Goal: Information Seeking & Learning: Learn about a topic

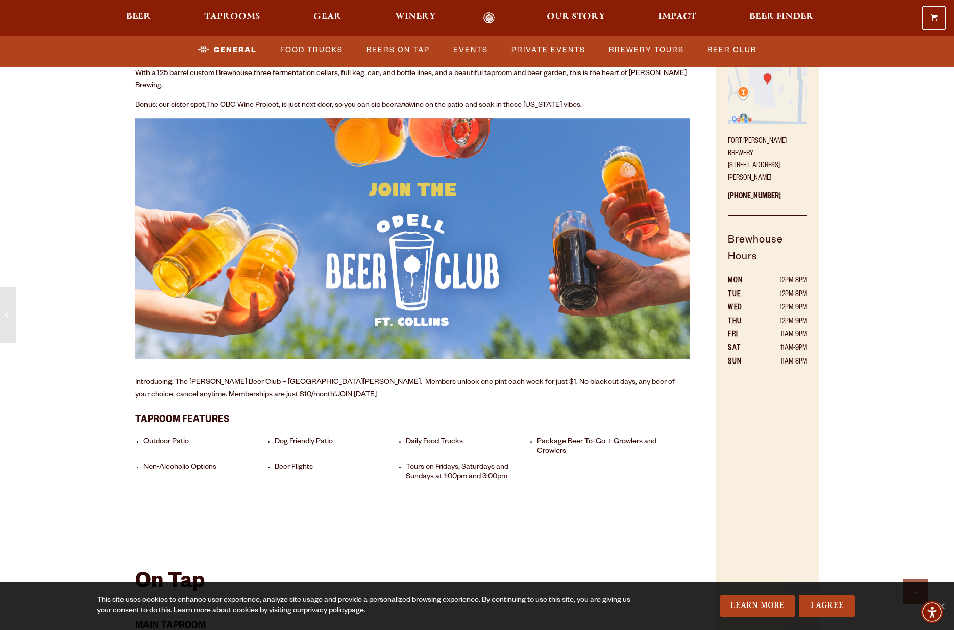
scroll to position [591, 0]
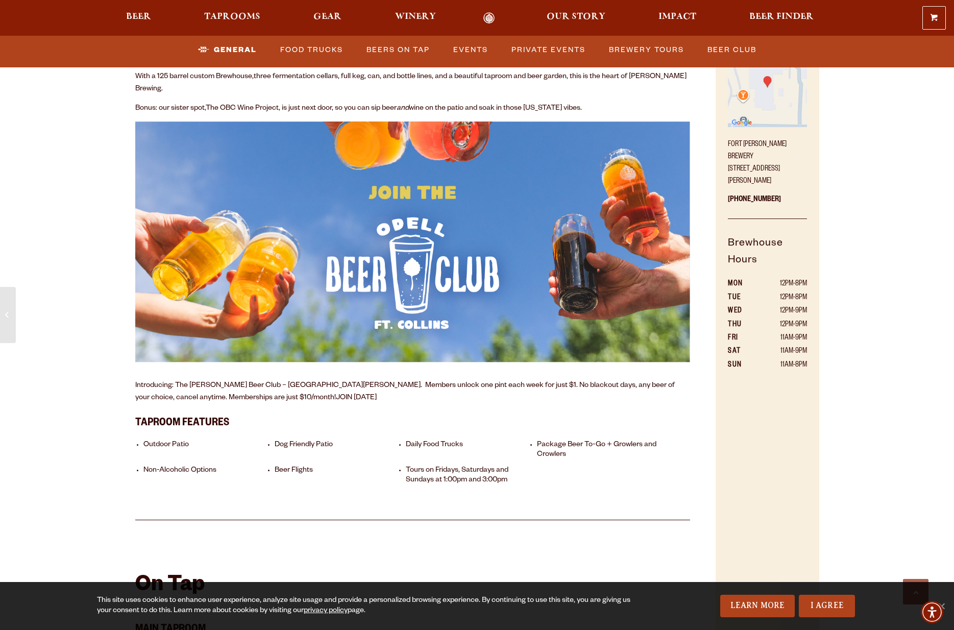
click at [424, 269] on img at bounding box center [412, 241] width 555 height 241
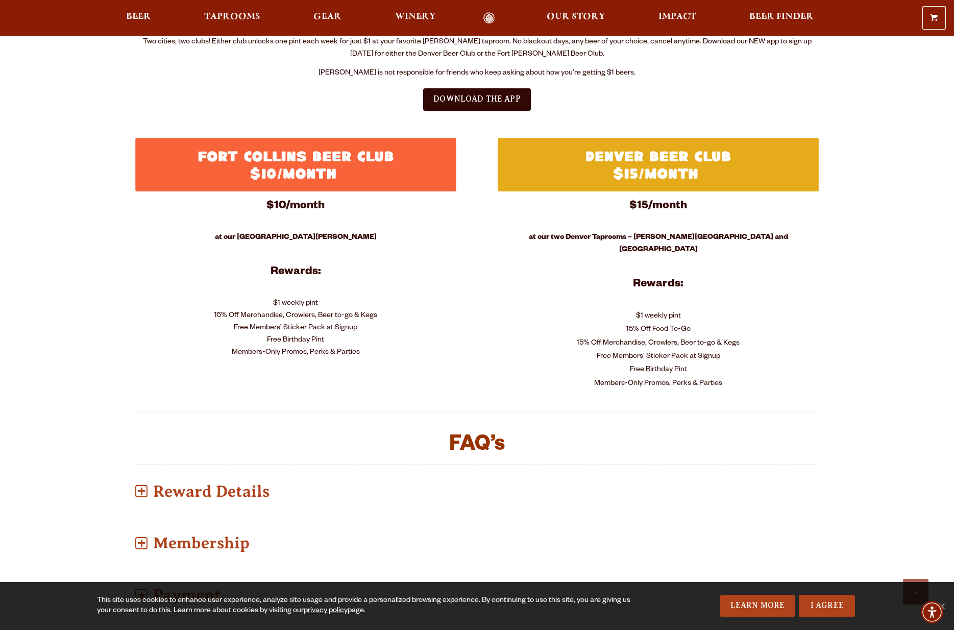
scroll to position [383, 0]
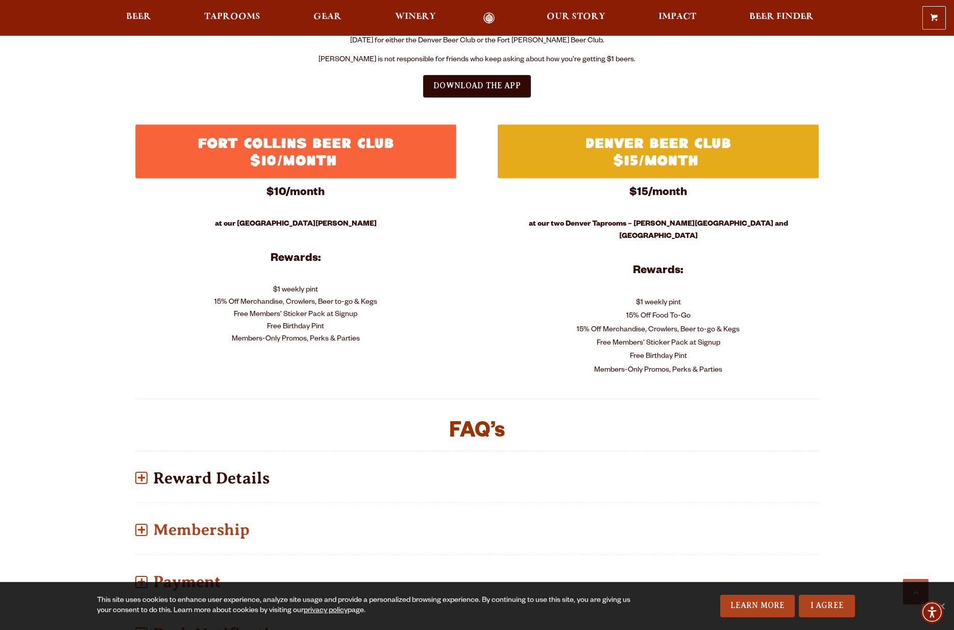
click at [243, 463] on p "Reward Details" at bounding box center [477, 478] width 684 height 36
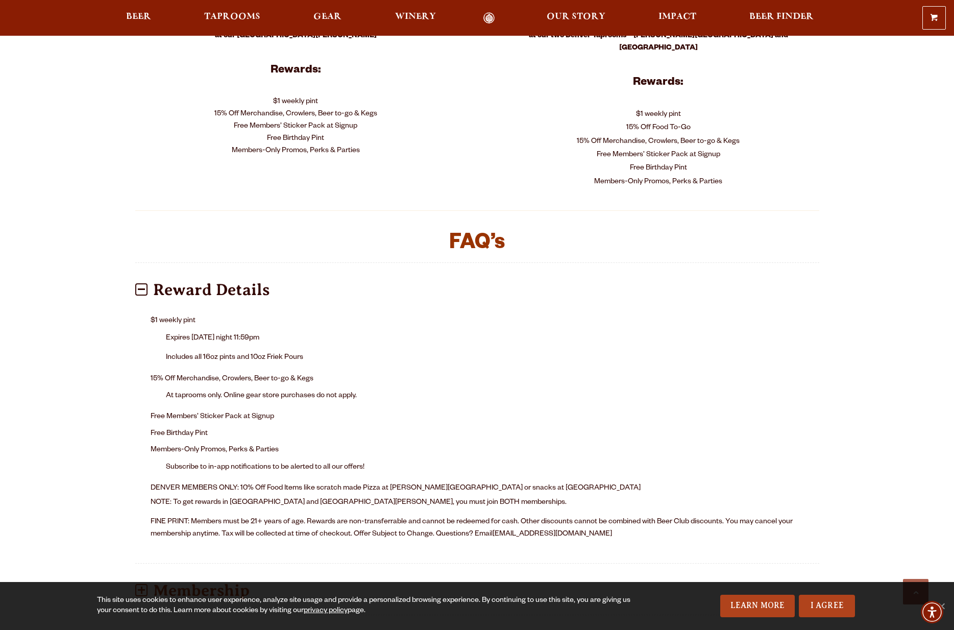
scroll to position [572, 0]
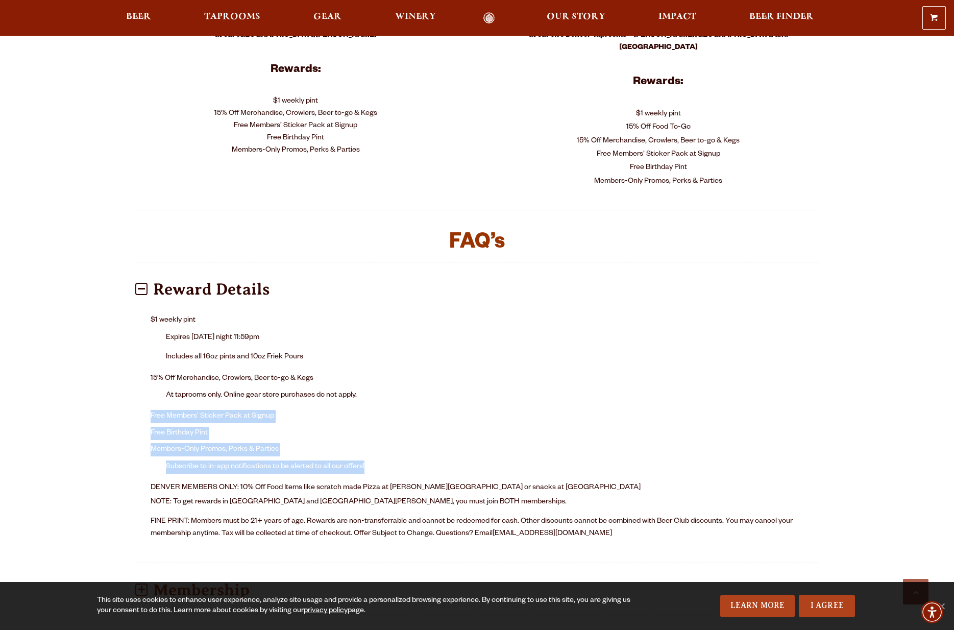
drag, startPoint x: 215, startPoint y: 388, endPoint x: 321, endPoint y: 458, distance: 126.3
click at [321, 458] on ul "$1 weekly pint Expires [DATE] night 11:59pm Includes all 16oz pints and 10oz Fr…" at bounding box center [477, 395] width 653 height 167
click at [321, 458] on li "Members-Only Promos, Perks & Parties Subscribe to in-app notifications to be al…" at bounding box center [477, 461] width 653 height 38
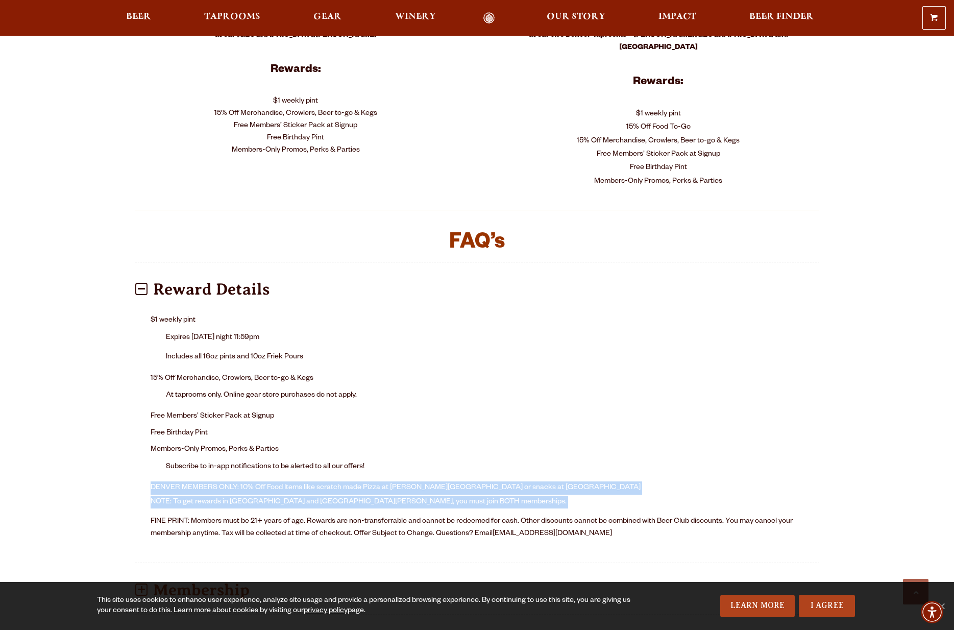
drag, startPoint x: 292, startPoint y: 461, endPoint x: 292, endPoint y: 495, distance: 34.2
click at [292, 495] on div "$1 weekly pint Expires [DATE] night 11:59pm Includes all 16oz pints and 10oz Fr…" at bounding box center [477, 429] width 684 height 246
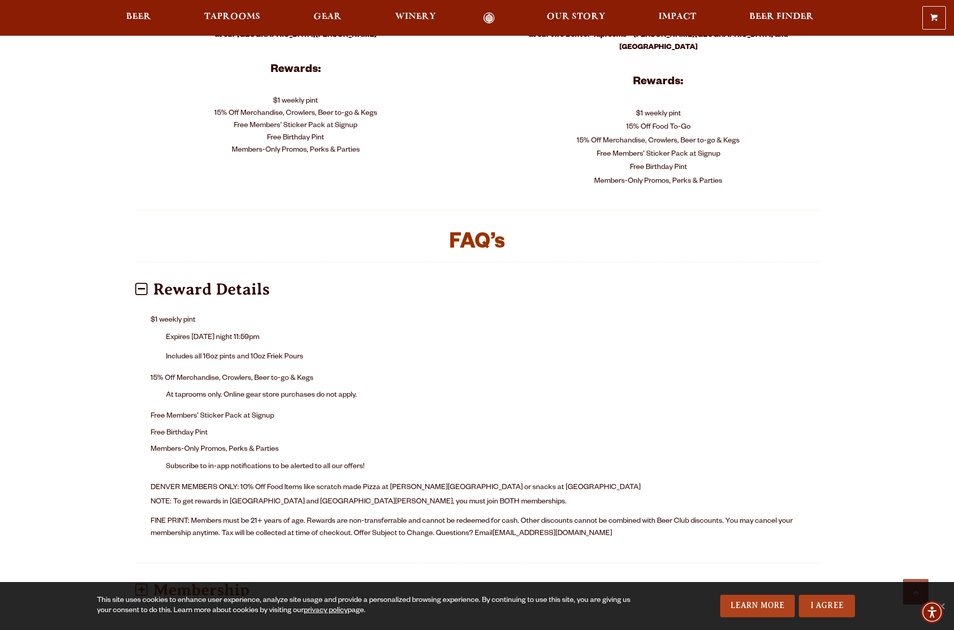
click at [292, 495] on div "$1 weekly pint Expires [DATE] night 11:59pm Includes all 16oz pints and 10oz Fr…" at bounding box center [477, 429] width 684 height 246
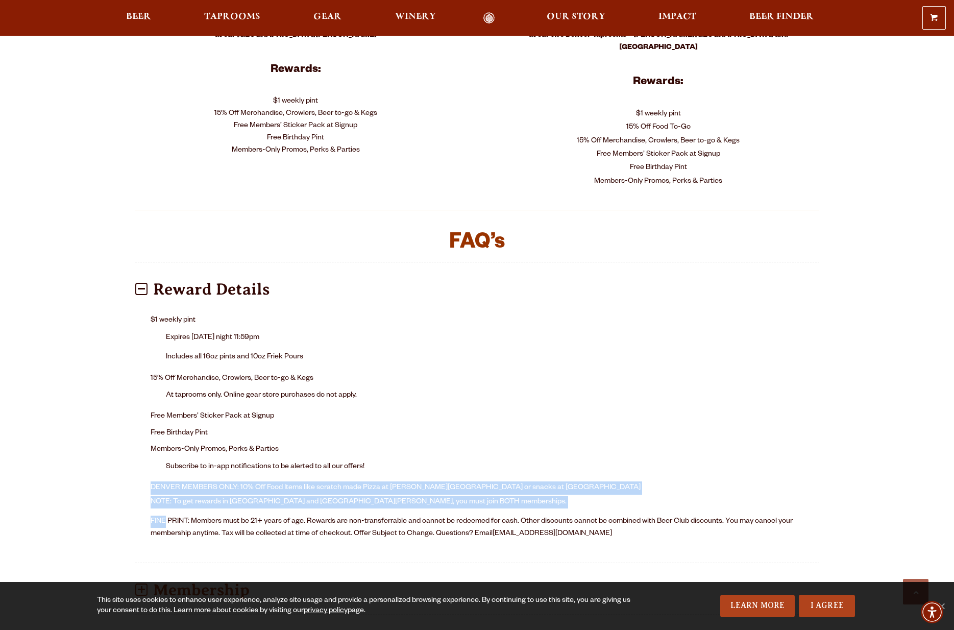
drag, startPoint x: 292, startPoint y: 495, endPoint x: 292, endPoint y: 457, distance: 37.8
click at [292, 457] on div "$1 weekly pint Expires [DATE] night 11:59pm Includes all 16oz pints and 10oz Fr…" at bounding box center [477, 429] width 684 height 246
click at [292, 459] on li "Subscribe to in-app notifications to be alerted to all our offers!" at bounding box center [485, 467] width 638 height 16
drag, startPoint x: 292, startPoint y: 457, endPoint x: 455, endPoint y: 483, distance: 164.8
click at [455, 483] on div "$1 weekly pint Expires [DATE] night 11:59pm Includes all 16oz pints and 10oz Fr…" at bounding box center [477, 429] width 684 height 246
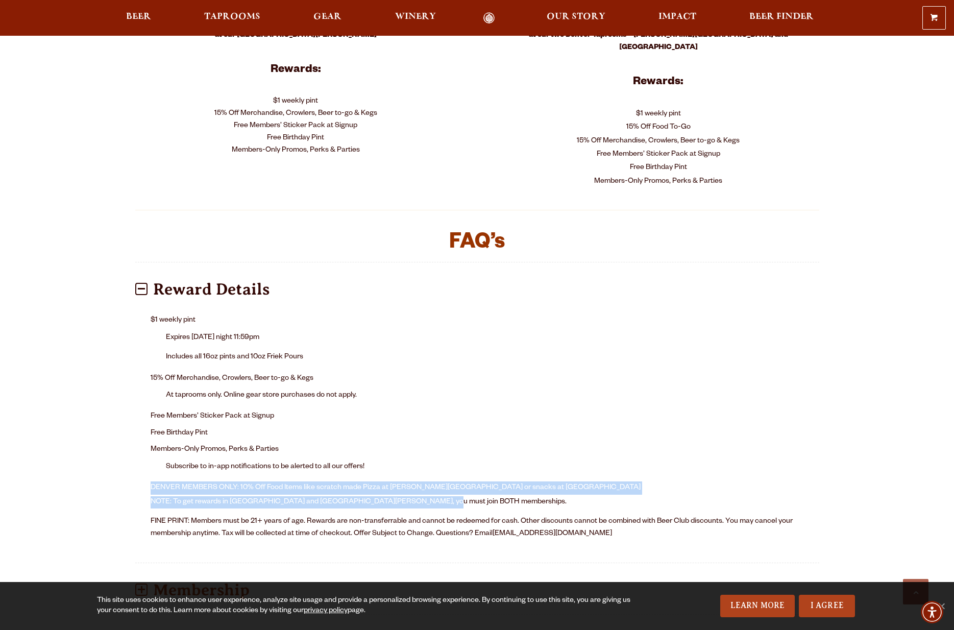
click at [455, 496] on p "NOTE: To get rewards in [GEOGRAPHIC_DATA] and [GEOGRAPHIC_DATA][PERSON_NAME], y…" at bounding box center [477, 502] width 653 height 12
drag, startPoint x: 455, startPoint y: 483, endPoint x: 412, endPoint y: 458, distance: 49.4
click at [412, 458] on div "$1 weekly pint Expires [DATE] night 11:59pm Includes all 16oz pints and 10oz Fr…" at bounding box center [477, 429] width 684 height 246
click at [412, 458] on li "Members-Only Promos, Perks & Parties Subscribe to in-app notifications to be al…" at bounding box center [477, 461] width 653 height 38
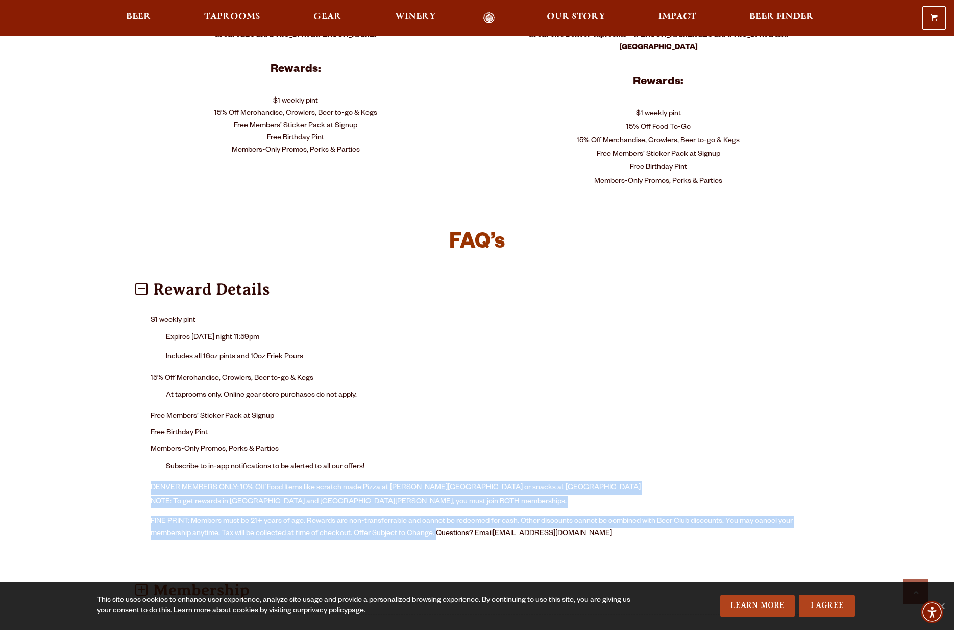
drag, startPoint x: 412, startPoint y: 458, endPoint x: 435, endPoint y: 513, distance: 59.3
click at [435, 513] on div "$1 weekly pint Expires [DATE] night 11:59pm Includes all 16oz pints and 10oz Fr…" at bounding box center [477, 429] width 684 height 246
click at [435, 516] on p "FINE PRINT: Members must be 21+ years of age. Rewards are non-transferrable and…" at bounding box center [477, 528] width 653 height 25
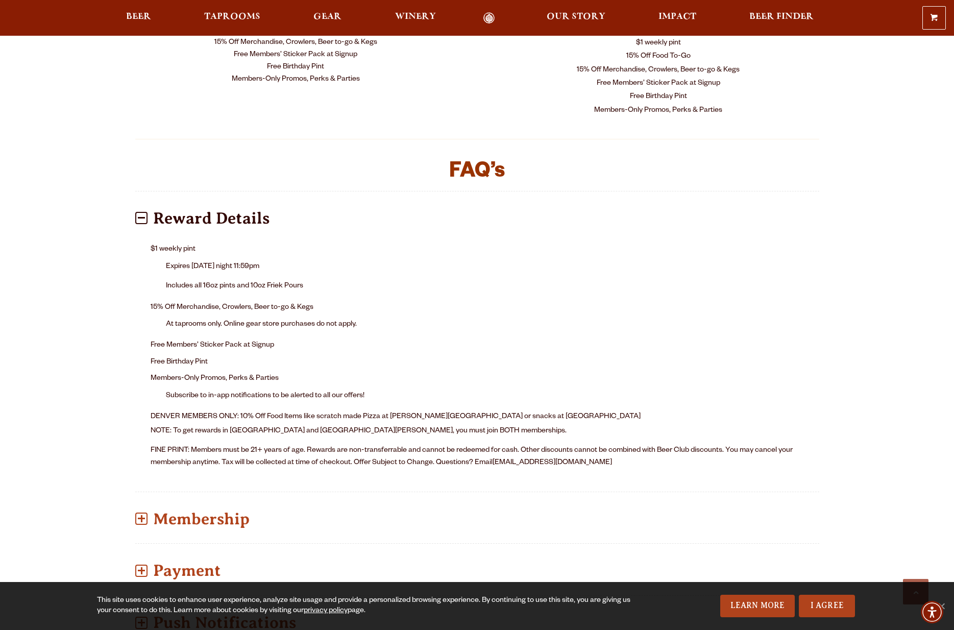
scroll to position [669, 0]
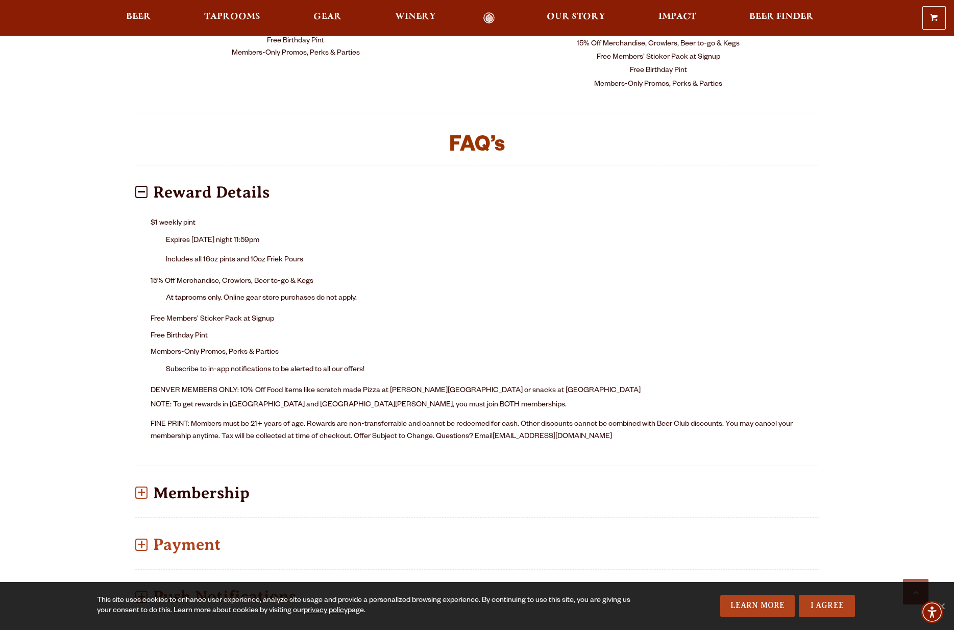
click at [150, 477] on p "Membership" at bounding box center [477, 493] width 684 height 36
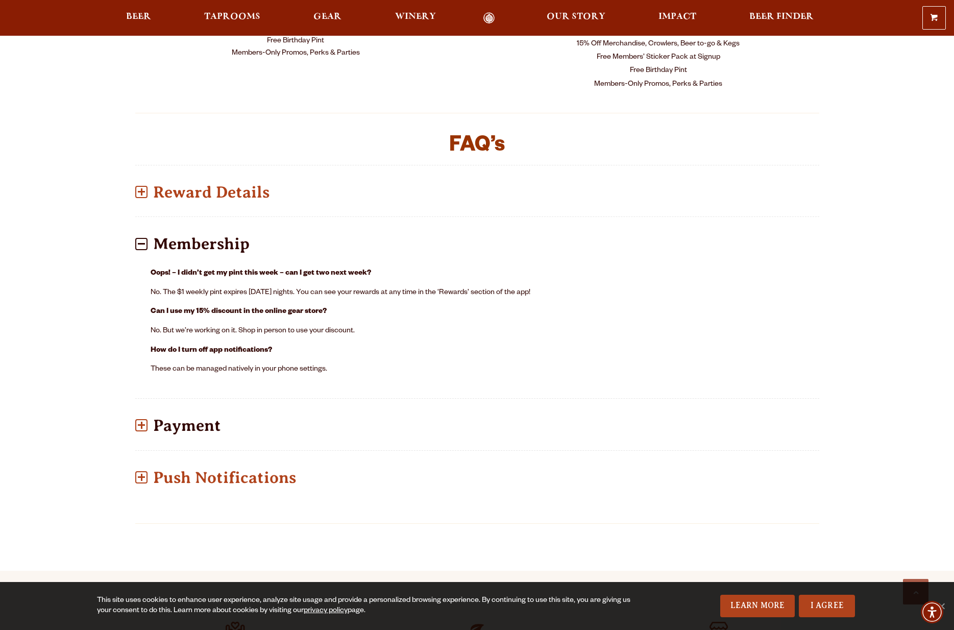
click at [153, 418] on p "Payment" at bounding box center [477, 425] width 684 height 36
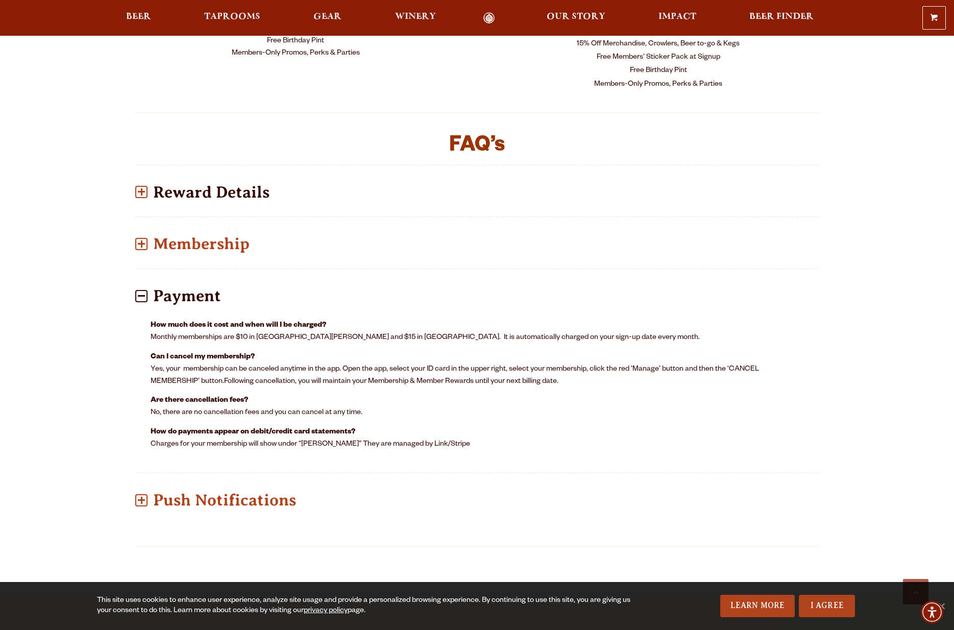
click at [203, 179] on p "Reward Details" at bounding box center [477, 192] width 684 height 36
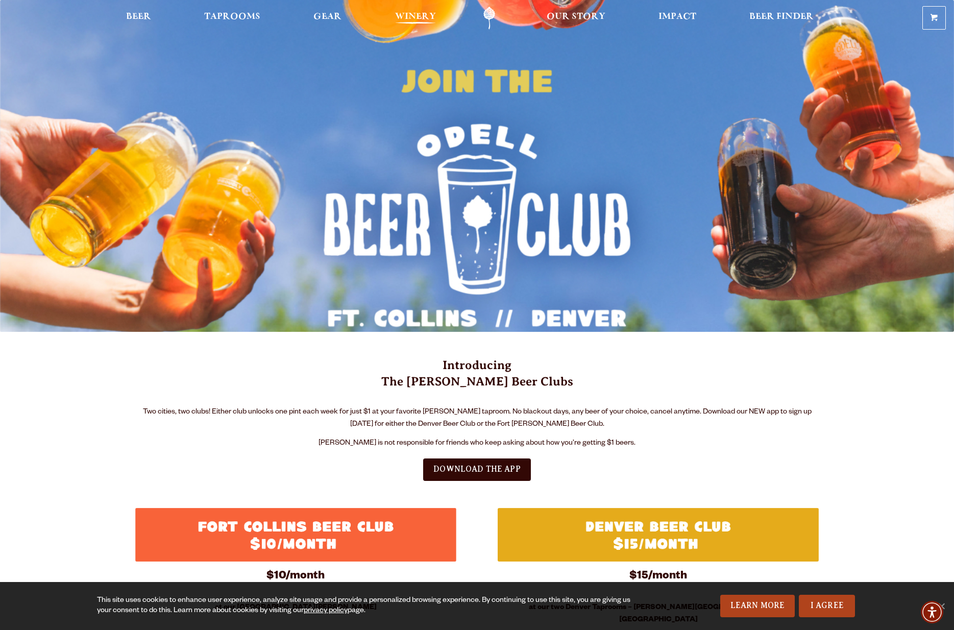
click at [422, 21] on span "Winery" at bounding box center [415, 17] width 41 height 8
